Goal: Information Seeking & Learning: Check status

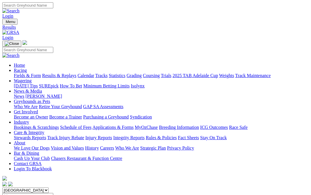
click at [76, 73] on link "Results & Replays" at bounding box center [59, 75] width 34 height 5
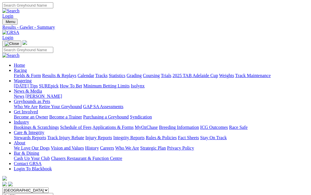
click at [160, 73] on link "Coursing" at bounding box center [151, 75] width 17 height 5
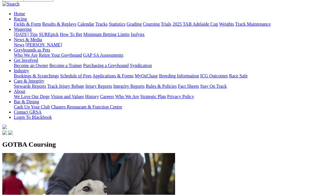
scroll to position [67, 0]
